Goal: Task Accomplishment & Management: Manage account settings

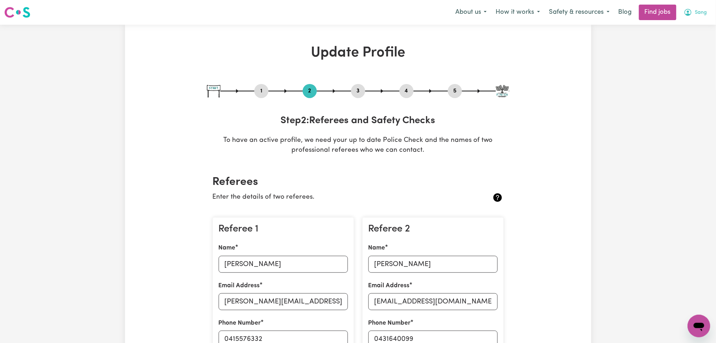
click at [695, 14] on span "Sang" at bounding box center [701, 13] width 12 height 8
click at [682, 53] on link "Logout" at bounding box center [684, 53] width 56 height 13
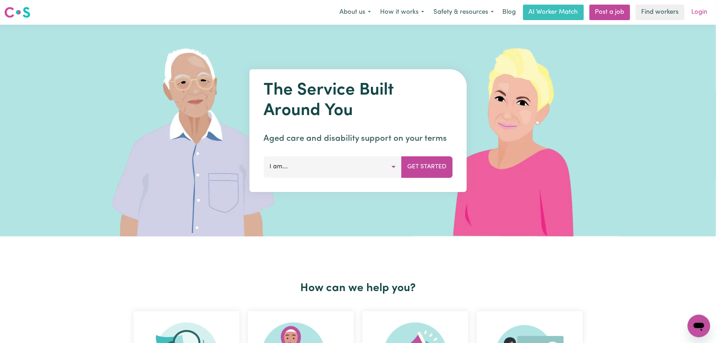
click at [704, 17] on link "Login" at bounding box center [699, 13] width 24 height 16
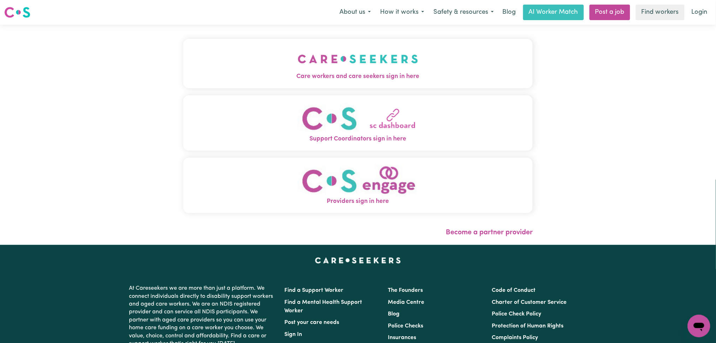
click at [368, 54] on button "Care workers and care seekers sign in here" at bounding box center [358, 63] width 350 height 49
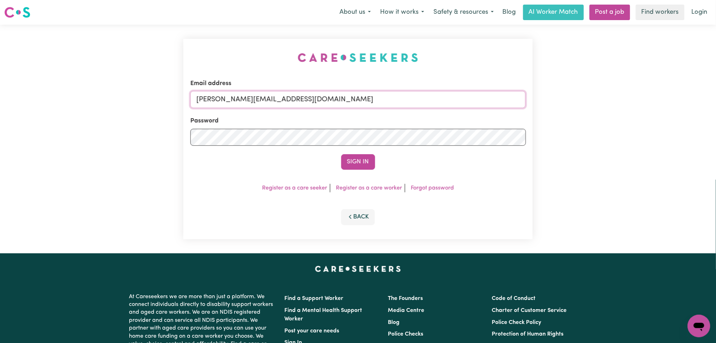
click at [326, 103] on input "[PERSON_NAME][EMAIL_ADDRESS][DOMAIN_NAME]" at bounding box center [358, 99] width 336 height 17
drag, startPoint x: 233, startPoint y: 99, endPoint x: 431, endPoint y: 123, distance: 198.9
click at [431, 123] on form "Email address Superuser~[EMAIL_ADDRESS][DOMAIN_NAME] Password Sign In" at bounding box center [358, 124] width 336 height 91
type input "Superuser~[EMAIL_ADDRESS][DOMAIN_NAME]"
click at [345, 162] on button "Sign In" at bounding box center [358, 162] width 34 height 16
